Goal: Task Accomplishment & Management: Use online tool/utility

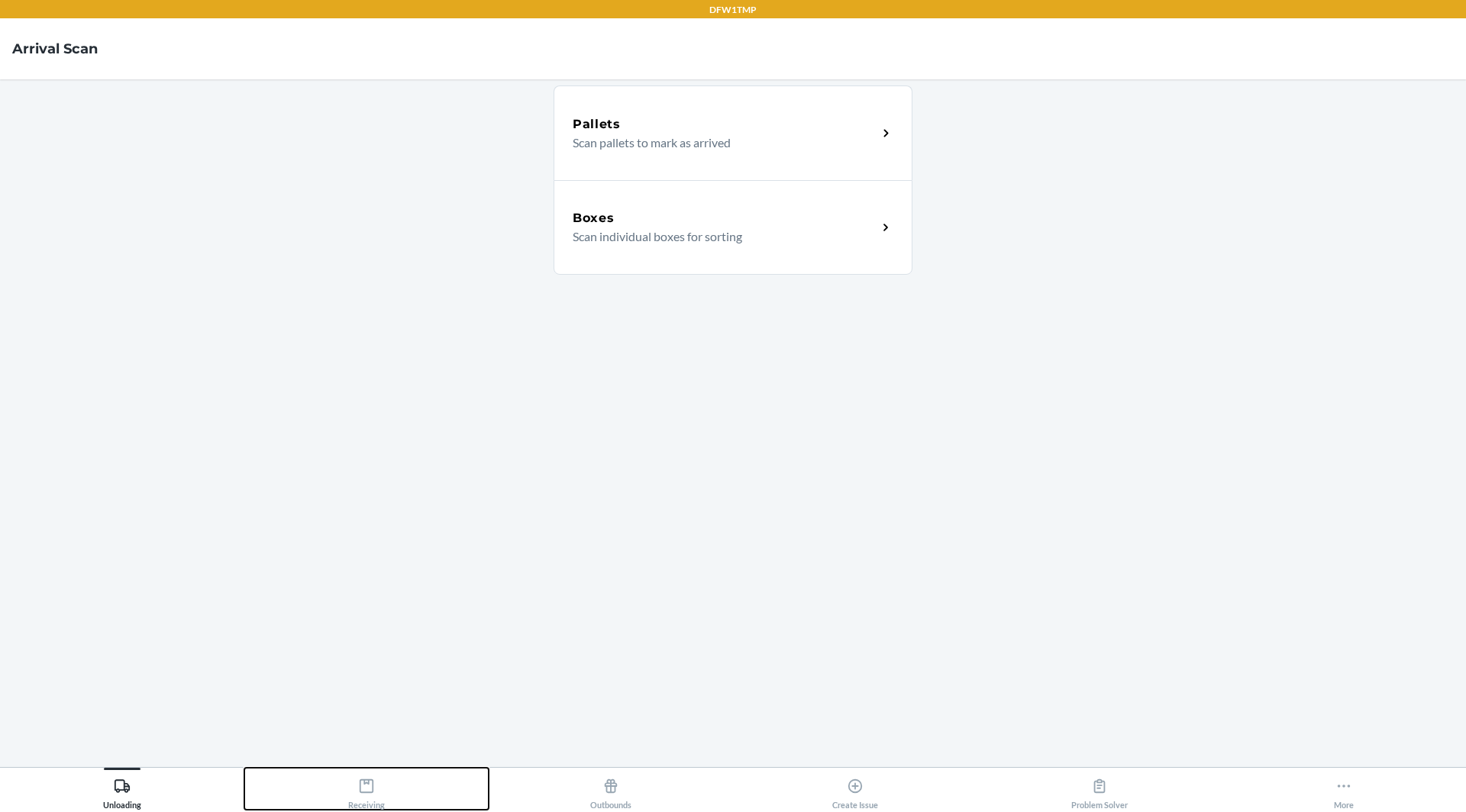
click at [395, 782] on button "Receiving" at bounding box center [366, 788] width 244 height 42
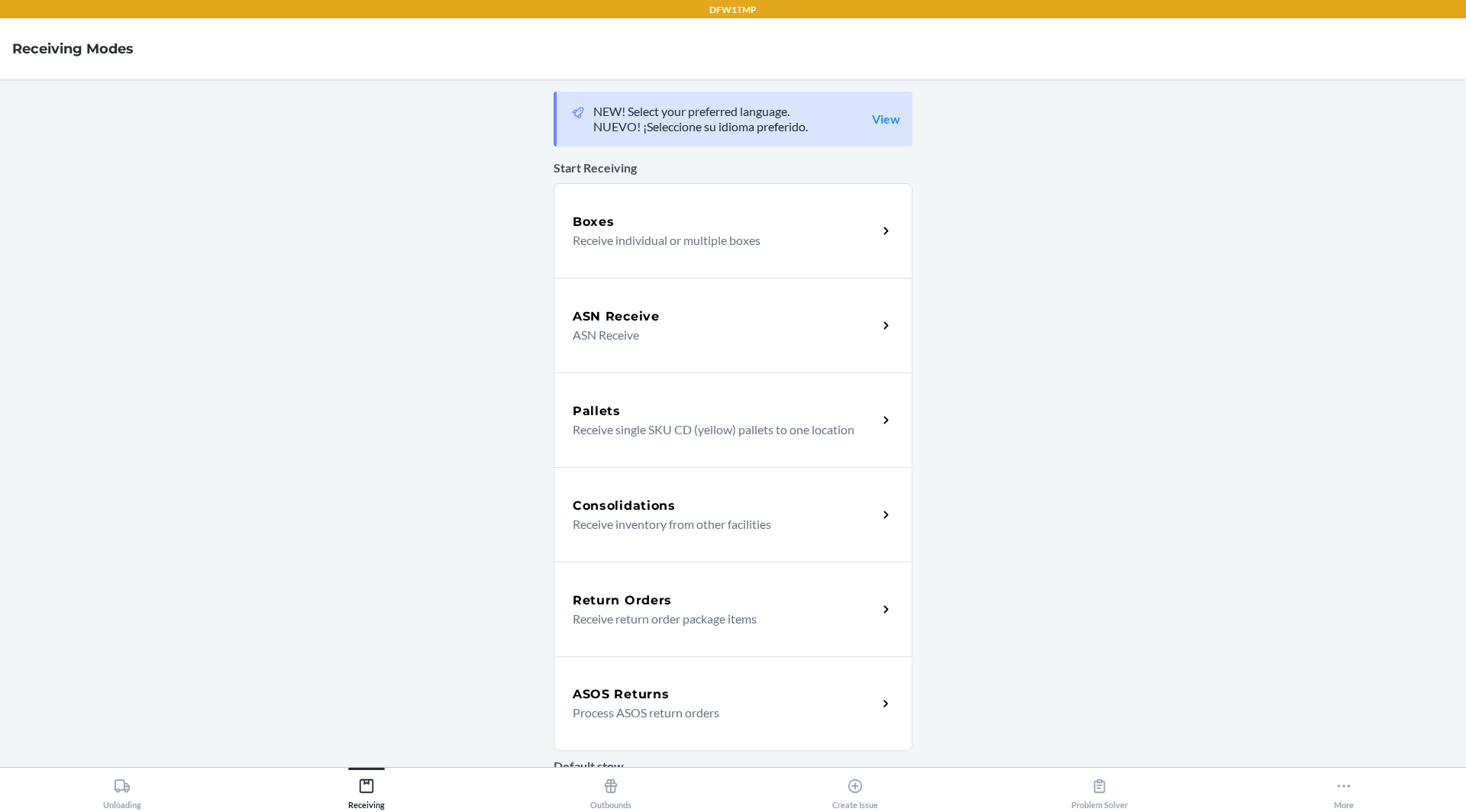
click at [711, 737] on div "ASOS Returns Process ASOS return orders" at bounding box center [733, 704] width 358 height 94
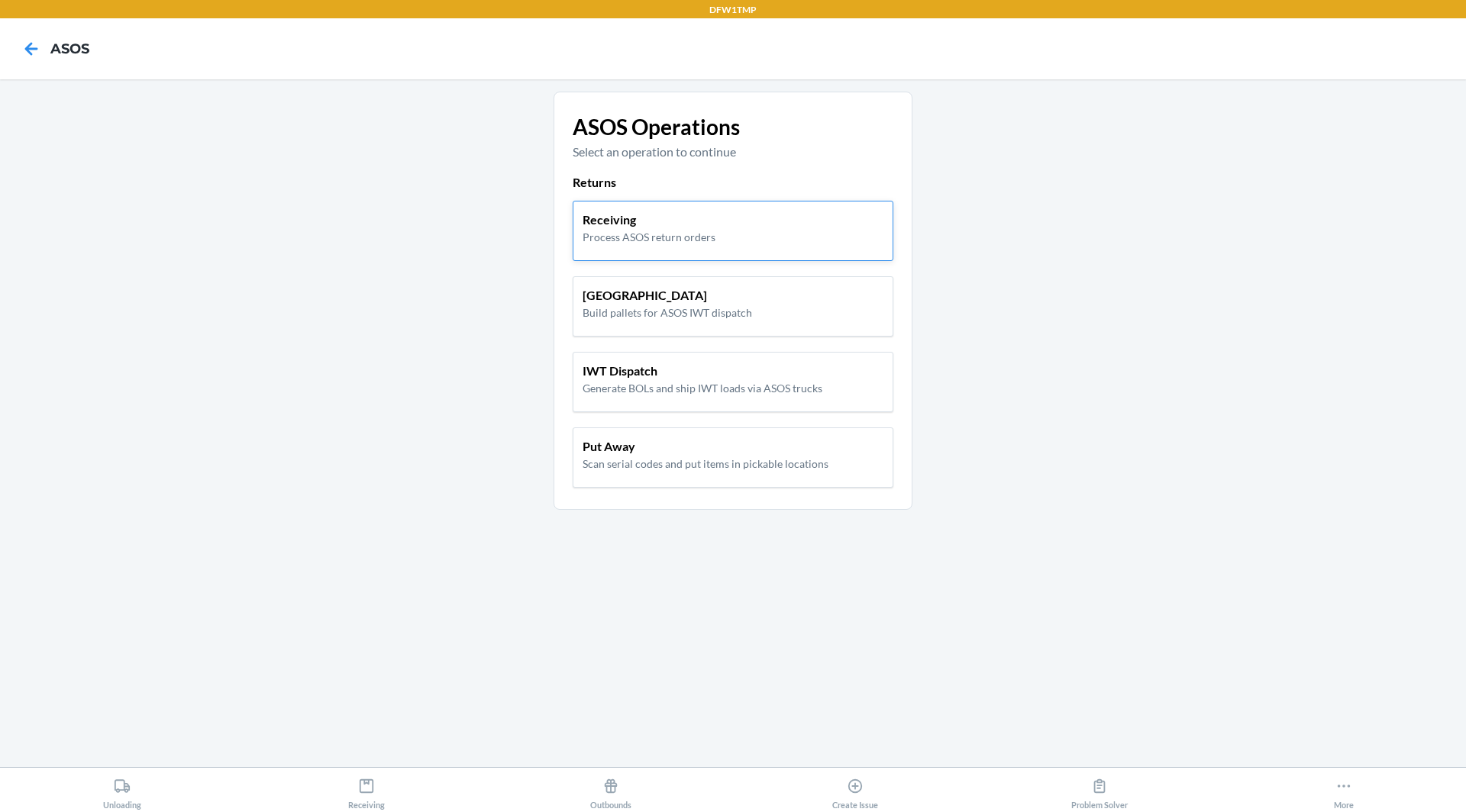
click at [691, 239] on p "Process ASOS return orders" at bounding box center [648, 237] width 133 height 16
